Goal: Task Accomplishment & Management: Complete application form

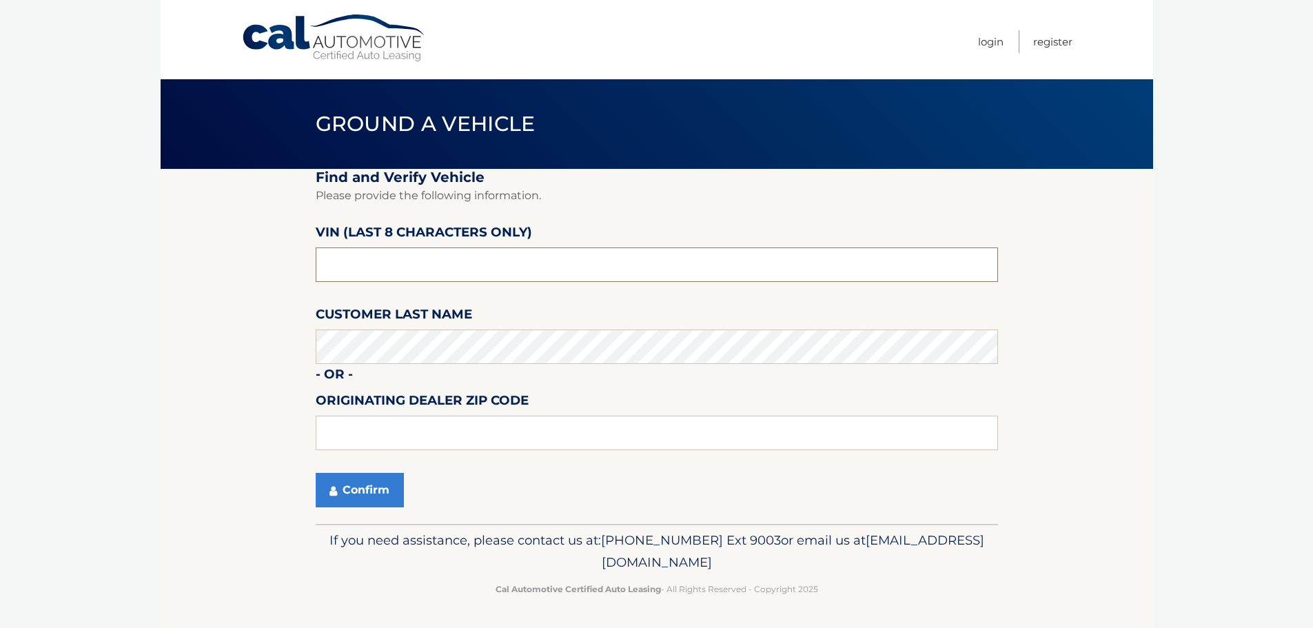
click at [484, 268] on input "text" at bounding box center [657, 264] width 682 height 34
type input "N8607306"
click at [537, 440] on input "text" at bounding box center [657, 433] width 682 height 34
type input "33411"
click at [368, 485] on button "Confirm" at bounding box center [360, 490] width 88 height 34
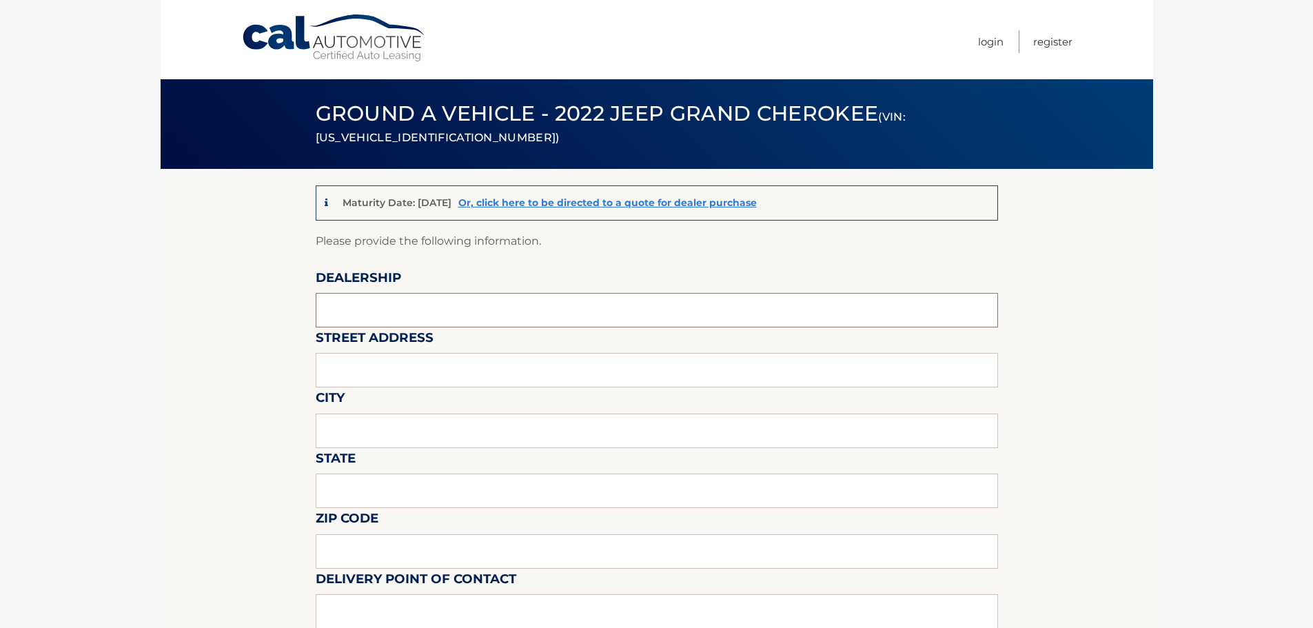
click at [460, 306] on input "text" at bounding box center [657, 310] width 682 height 34
type input "[PERSON_NAME] jeep"
type input "6500 okeechobee blvd"
type input "[GEOGRAPHIC_DATA]"
type input "fl"
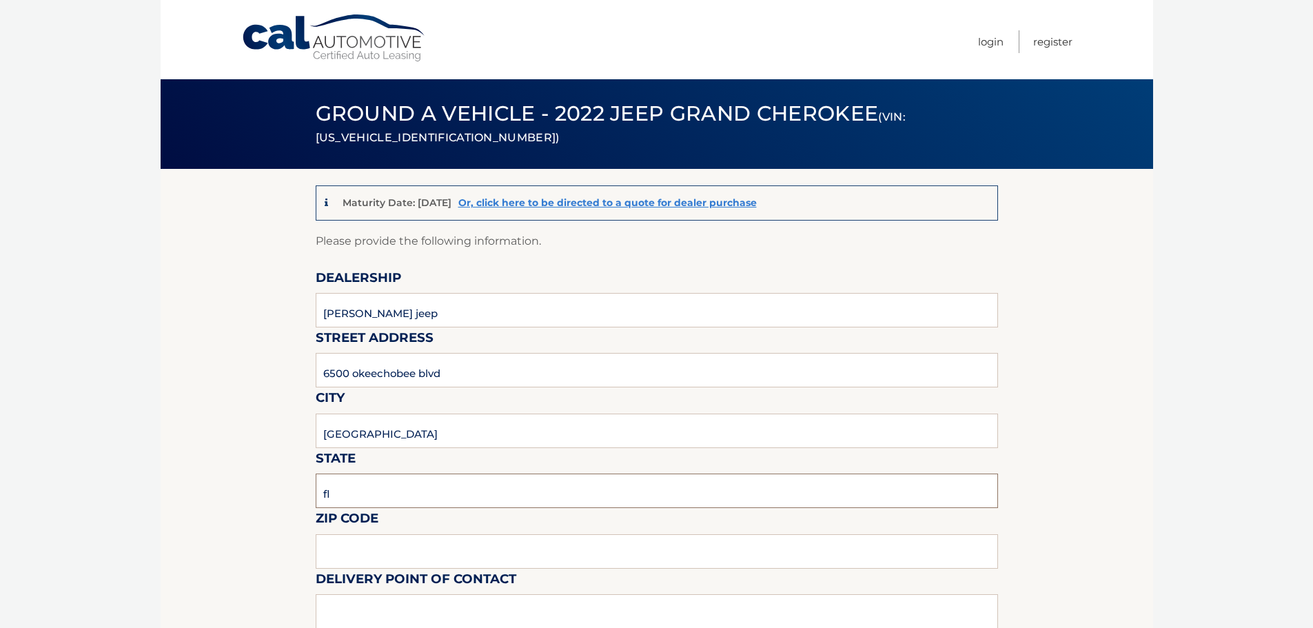
type input "33411"
type input "[PERSON_NAME]"
type input "8137209044"
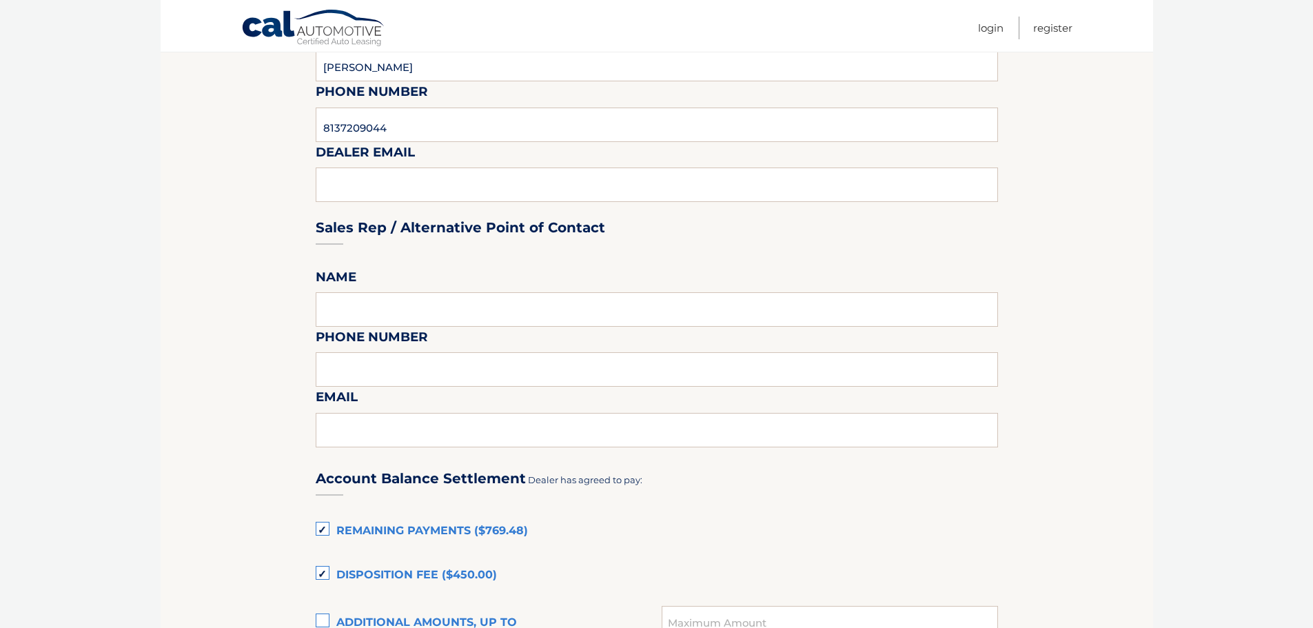
scroll to position [620, 0]
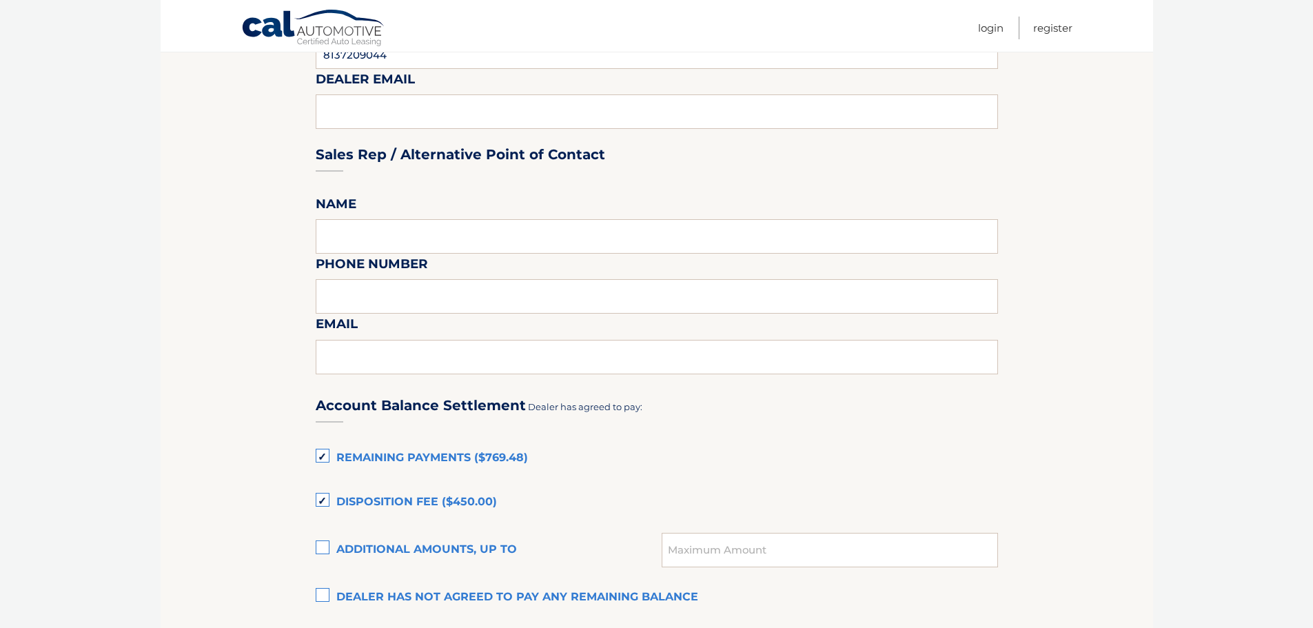
click at [322, 454] on label "Remaining Payments ($769.48)" at bounding box center [657, 459] width 682 height 28
click at [0, 0] on input "Remaining Payments ($769.48)" at bounding box center [0, 0] width 0 height 0
click at [326, 500] on label "Disposition Fee ($450.00)" at bounding box center [657, 503] width 682 height 28
click at [0, 0] on input "Disposition Fee ($450.00)" at bounding box center [0, 0] width 0 height 0
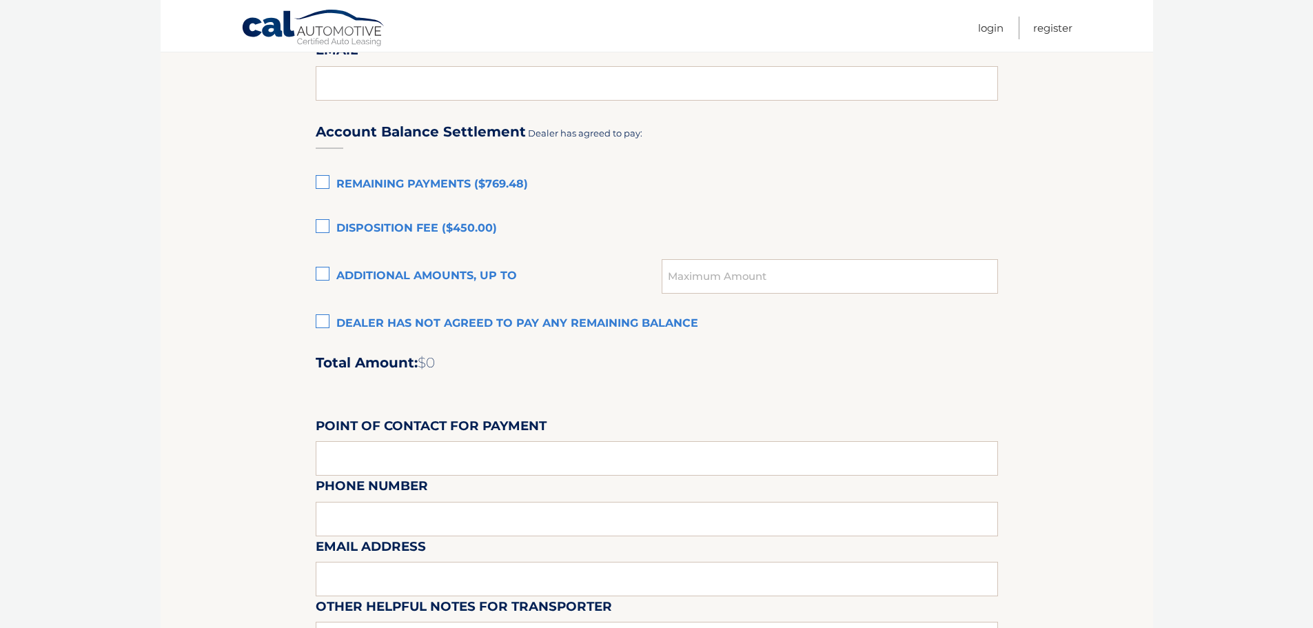
scroll to position [896, 0]
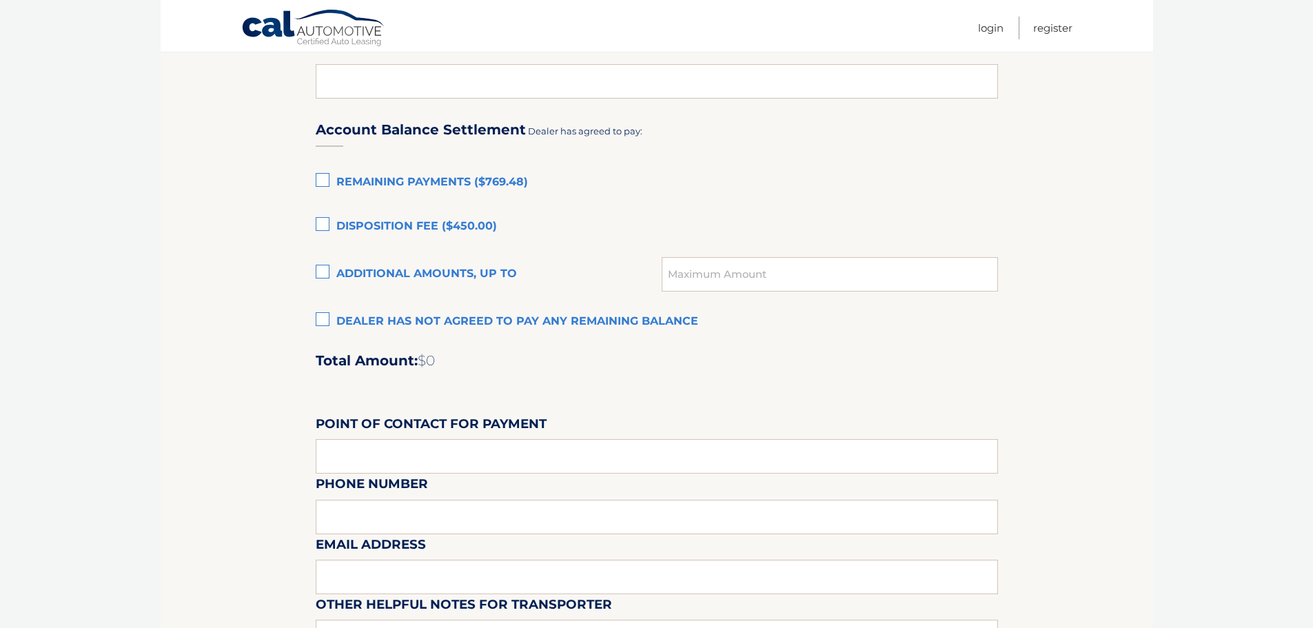
click at [325, 318] on label "Dealer has not agreed to pay any remaining balance" at bounding box center [657, 322] width 682 height 28
click at [0, 0] on input "Dealer has not agreed to pay any remaining balance" at bounding box center [0, 0] width 0 height 0
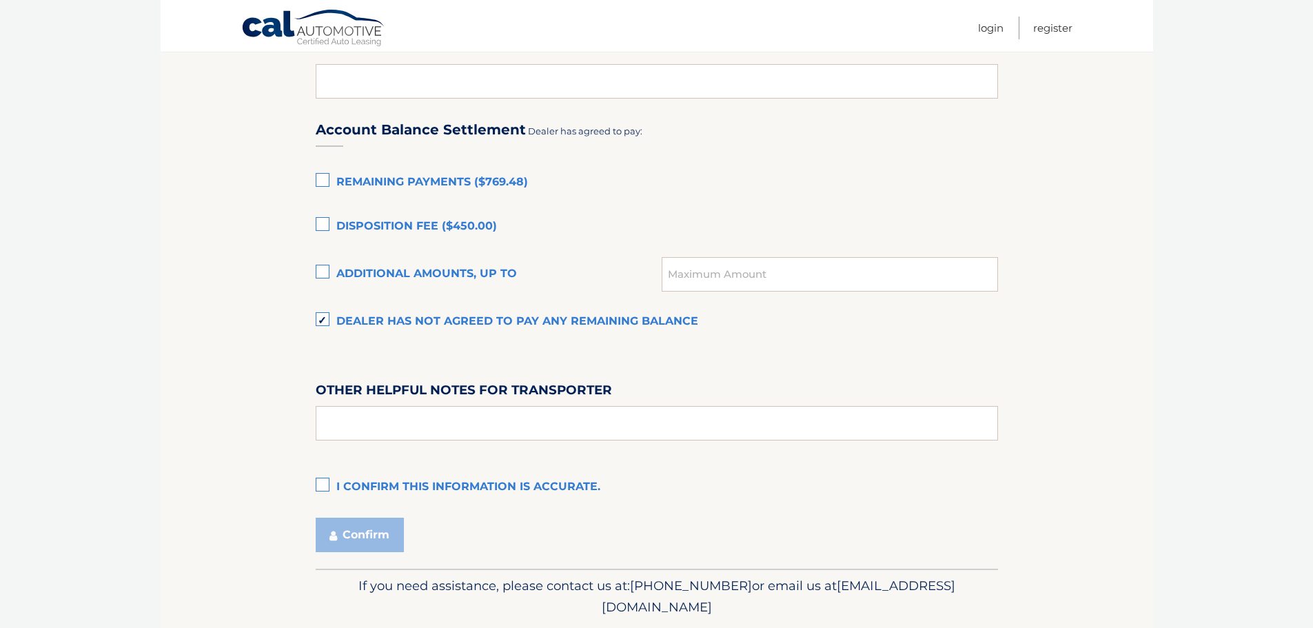
click at [323, 315] on label "Dealer has not agreed to pay any remaining balance" at bounding box center [657, 322] width 682 height 28
click at [0, 0] on input "Dealer has not agreed to pay any remaining balance" at bounding box center [0, 0] width 0 height 0
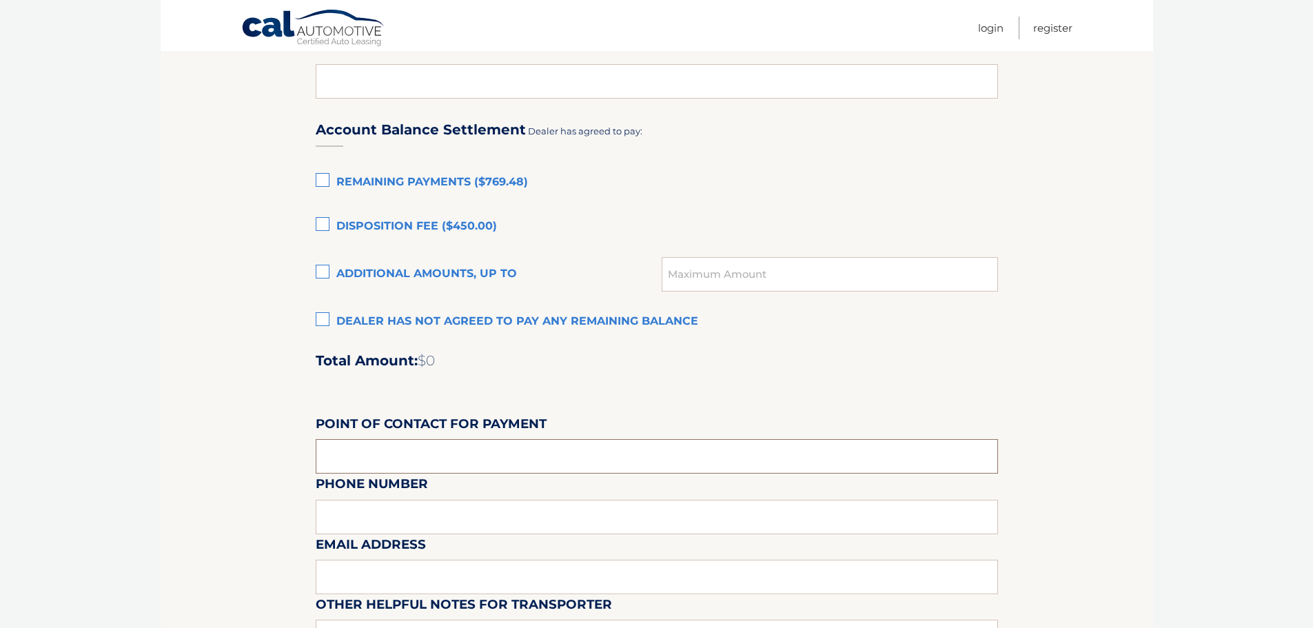
click at [425, 460] on input "text" at bounding box center [657, 456] width 682 height 34
click at [522, 514] on div "Email Address" at bounding box center [657, 504] width 682 height 60
click at [417, 456] on input "VINCE LEONE" at bounding box center [657, 456] width 682 height 34
type input "V"
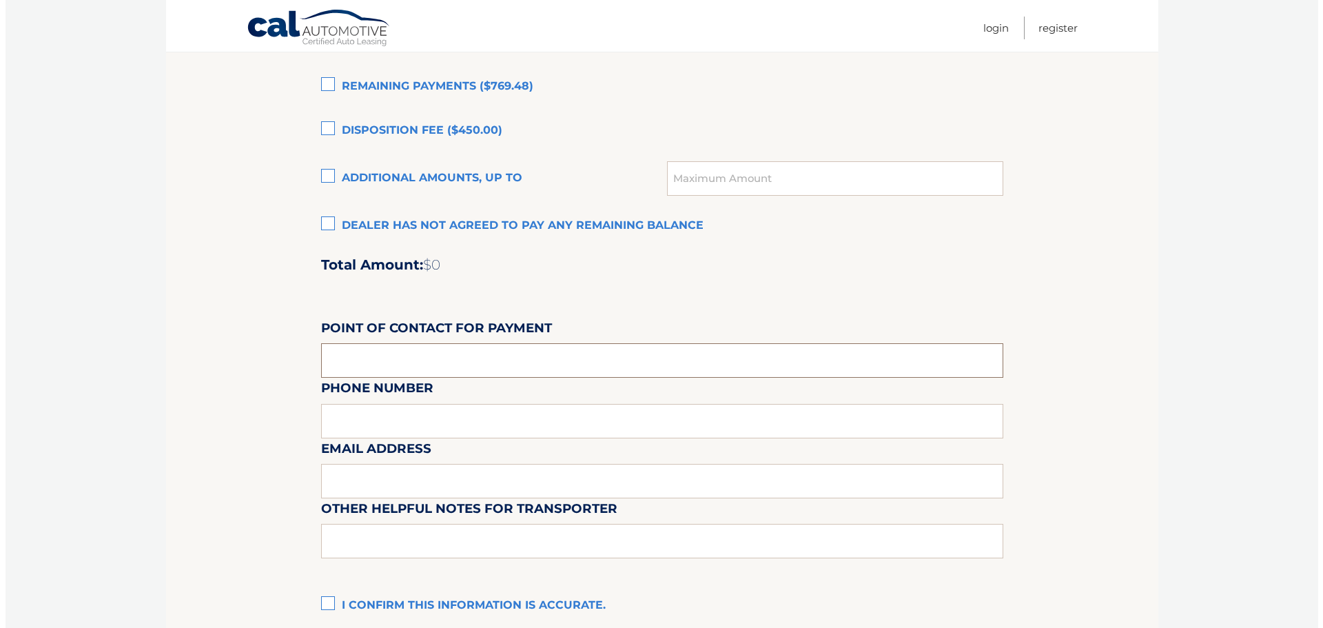
scroll to position [1156, 0]
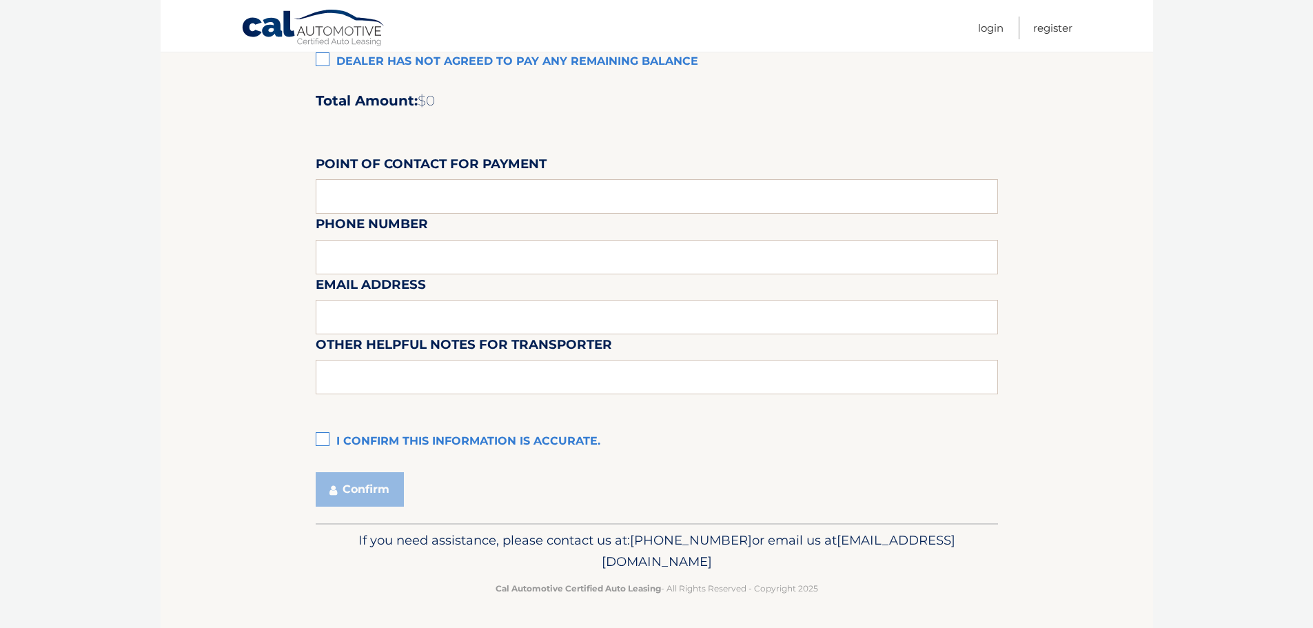
click at [325, 431] on label "I confirm this information is accurate." at bounding box center [657, 442] width 682 height 28
click at [0, 0] on input "I confirm this information is accurate." at bounding box center [0, 0] width 0 height 0
click at [366, 487] on button "Confirm" at bounding box center [360, 489] width 88 height 34
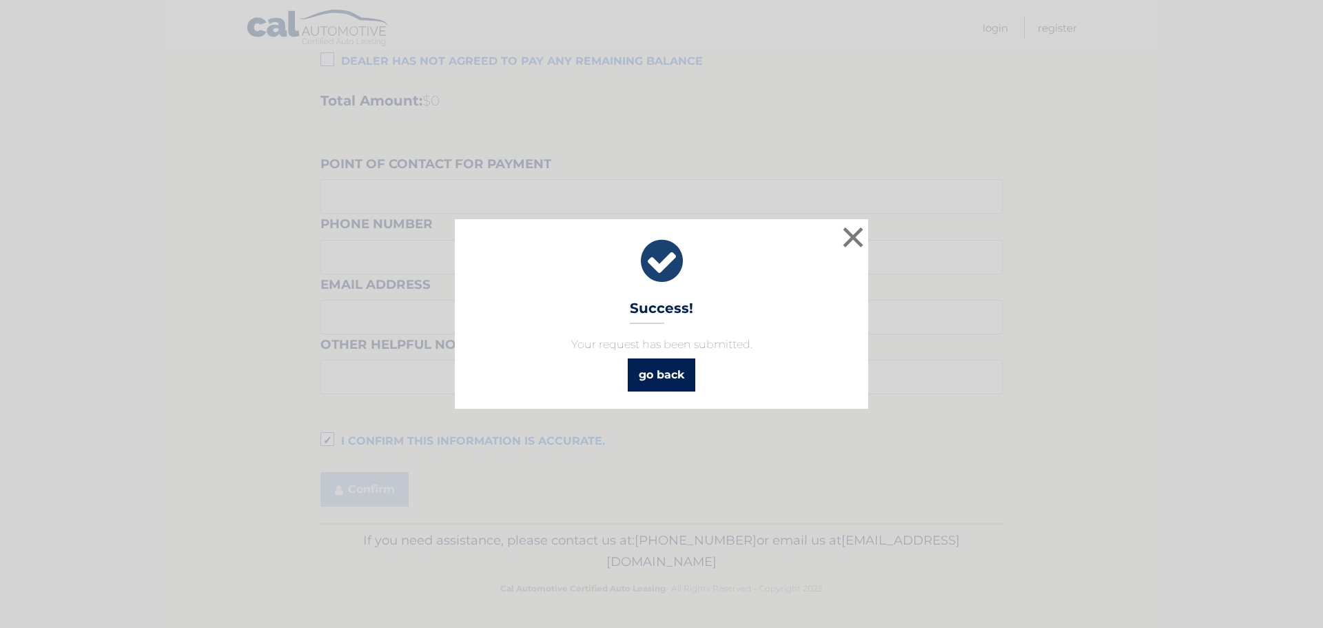
click at [680, 380] on link "go back" at bounding box center [662, 374] width 68 height 33
